Goal: Task Accomplishment & Management: Manage account settings

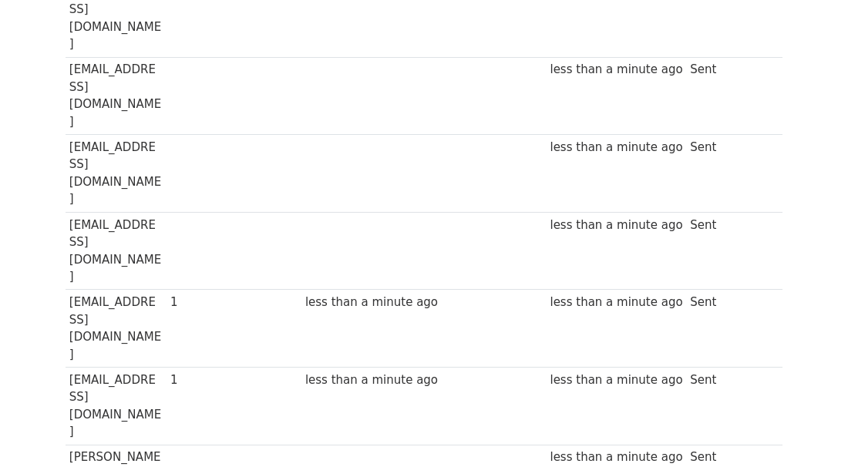
scroll to position [2055, 0]
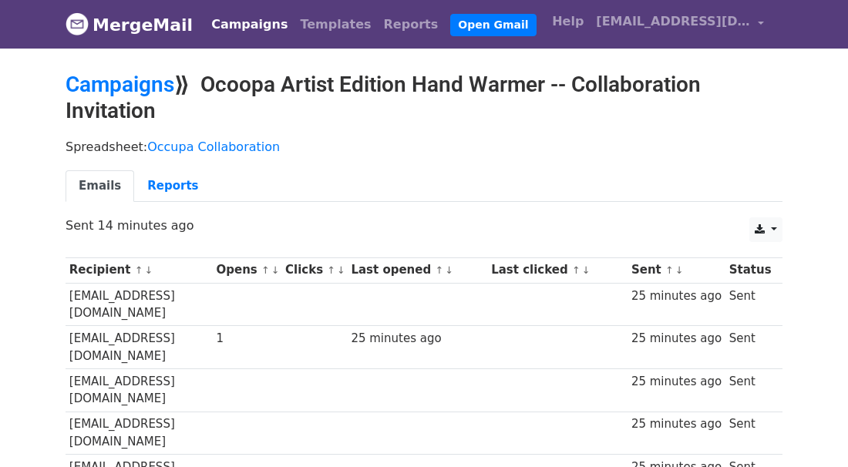
click at [543, 163] on div "Spreadsheet: Occupa Collaboration Emails Reports" at bounding box center [424, 174] width 740 height 86
click at [761, 22] on link "[EMAIL_ADDRESS][DOMAIN_NAME]" at bounding box center [680, 24] width 180 height 36
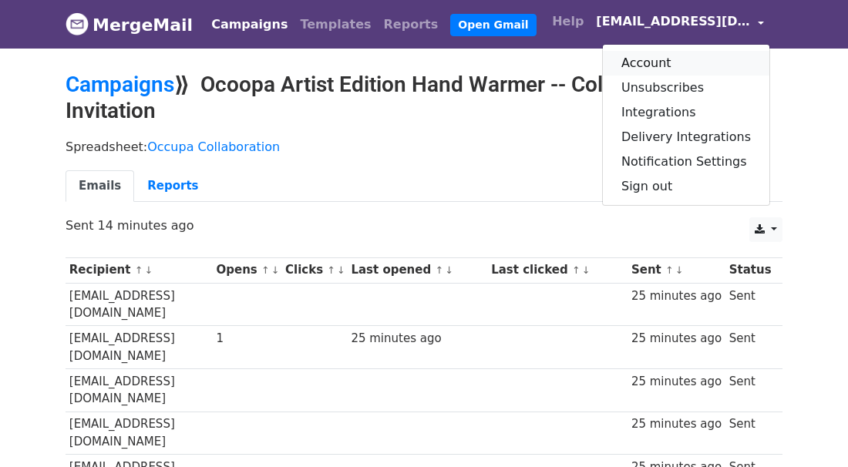
click at [719, 59] on link "Account" at bounding box center [686, 63] width 166 height 25
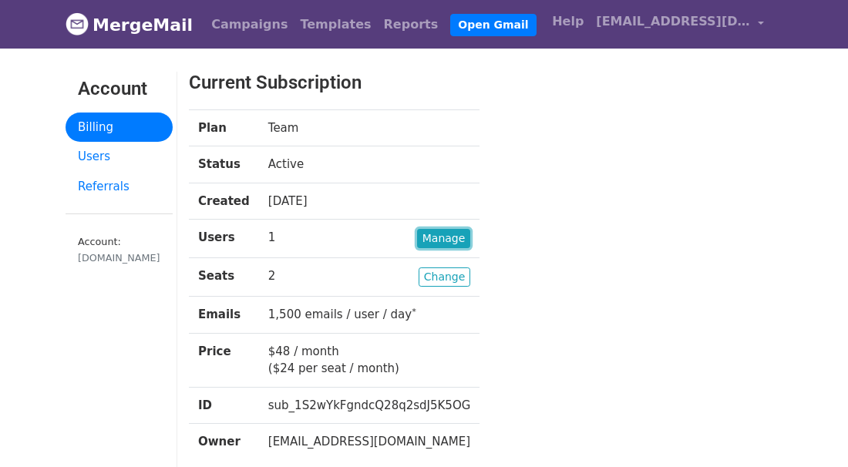
click at [434, 233] on link "Manage" at bounding box center [444, 238] width 54 height 19
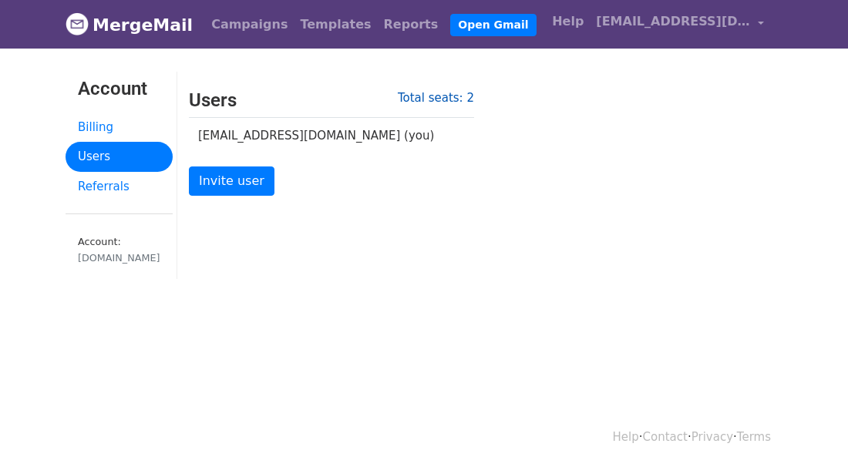
click at [451, 94] on link "Total seats: 2" at bounding box center [436, 98] width 76 height 14
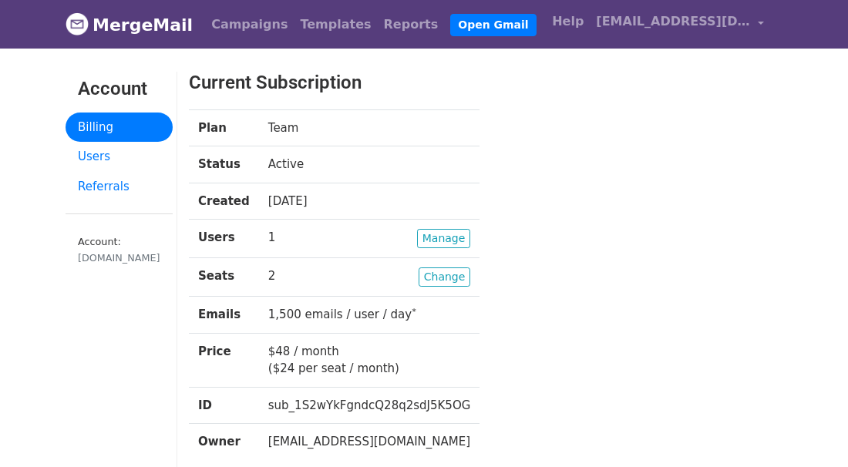
click at [344, 274] on td "Change 2" at bounding box center [369, 277] width 221 height 39
click at [272, 273] on td "Change 2" at bounding box center [369, 277] width 221 height 39
click at [301, 241] on td "Manage 1" at bounding box center [369, 239] width 221 height 39
click at [103, 156] on link "Users" at bounding box center [119, 157] width 107 height 30
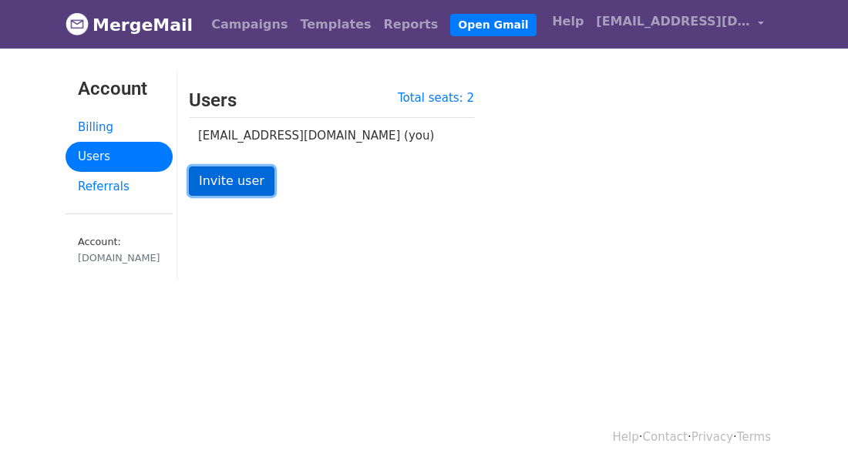
click at [247, 177] on link "Invite user" at bounding box center [232, 180] width 86 height 29
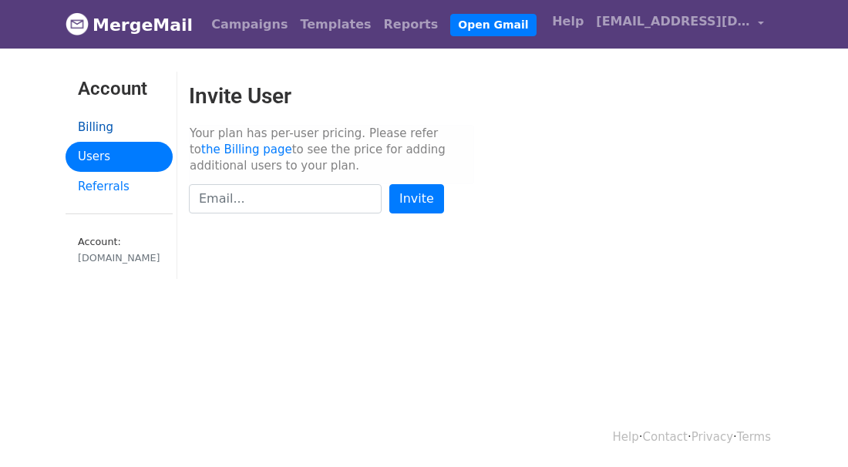
click at [82, 126] on link "Billing" at bounding box center [119, 128] width 107 height 30
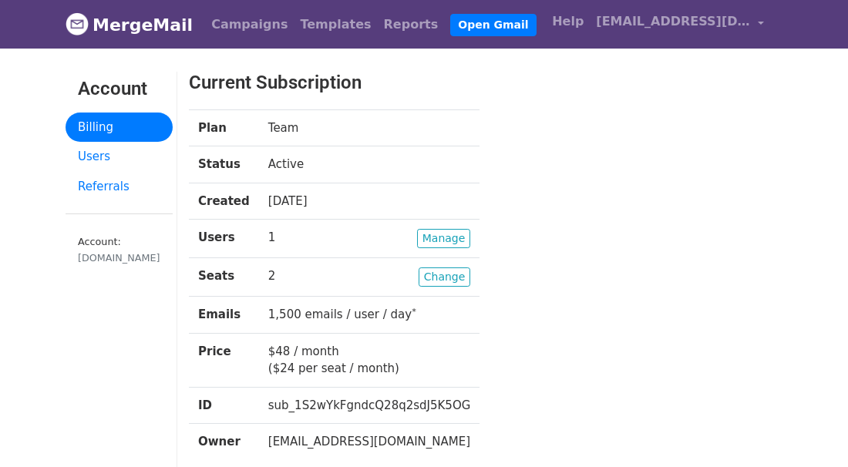
click at [300, 276] on td "Change 2" at bounding box center [369, 277] width 221 height 39
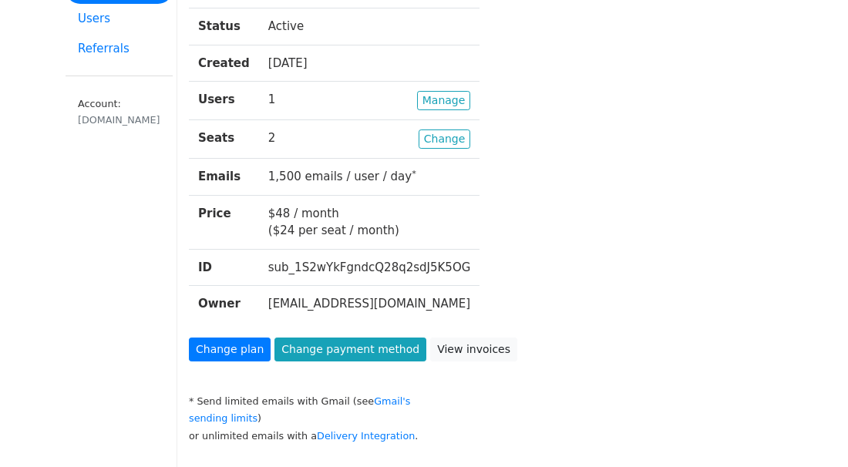
scroll to position [128, 0]
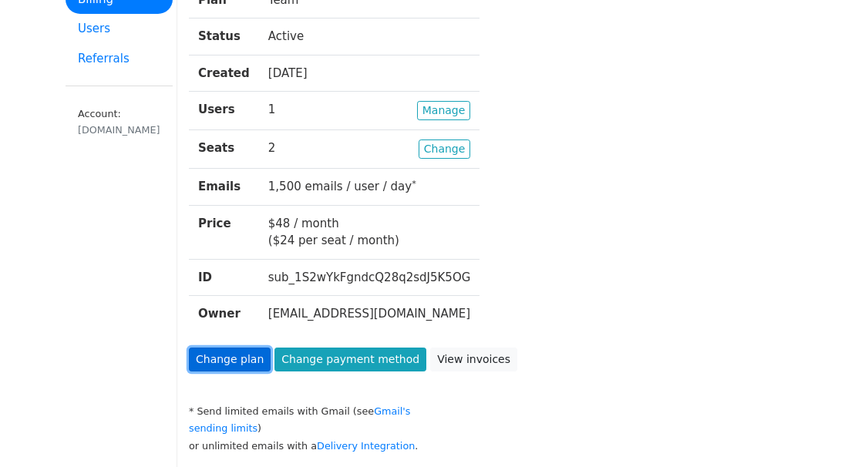
click at [247, 350] on link "Change plan" at bounding box center [230, 360] width 82 height 24
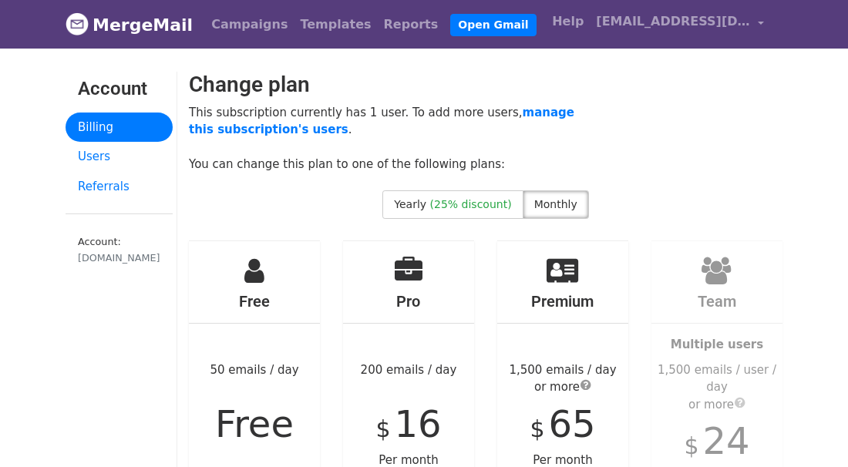
click at [559, 208] on span "Monthly" at bounding box center [555, 204] width 43 height 12
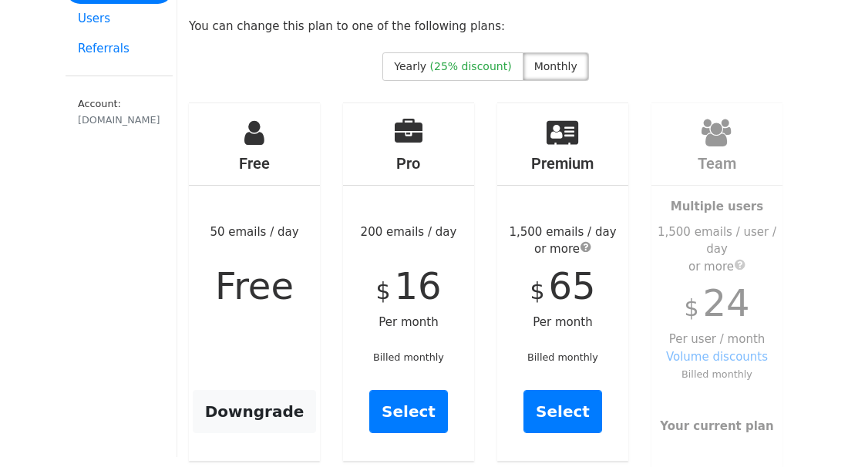
scroll to position [266, 0]
